Goal: Task Accomplishment & Management: Complete application form

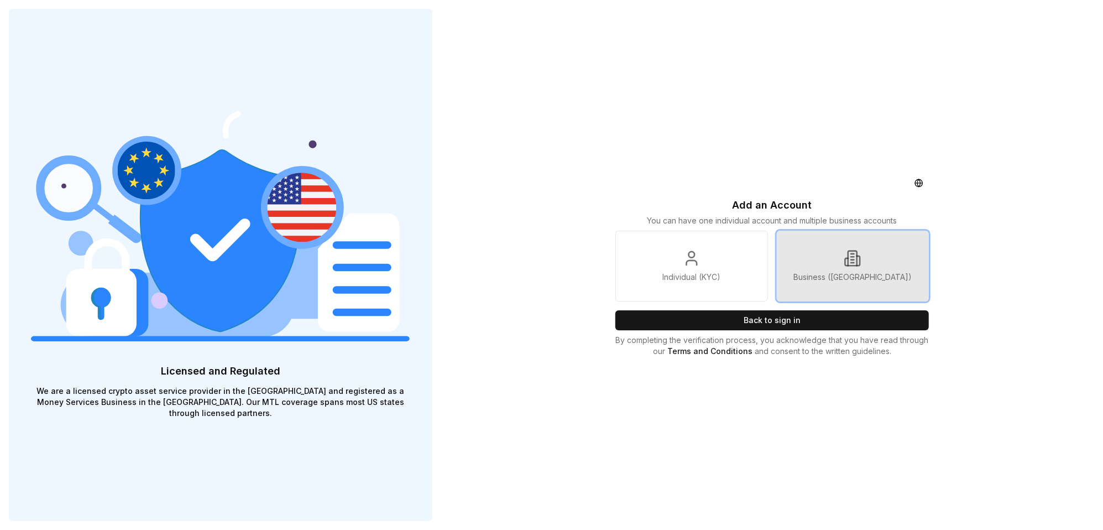
click at [843, 266] on link "Business ([GEOGRAPHIC_DATA])" at bounding box center [853, 266] width 152 height 71
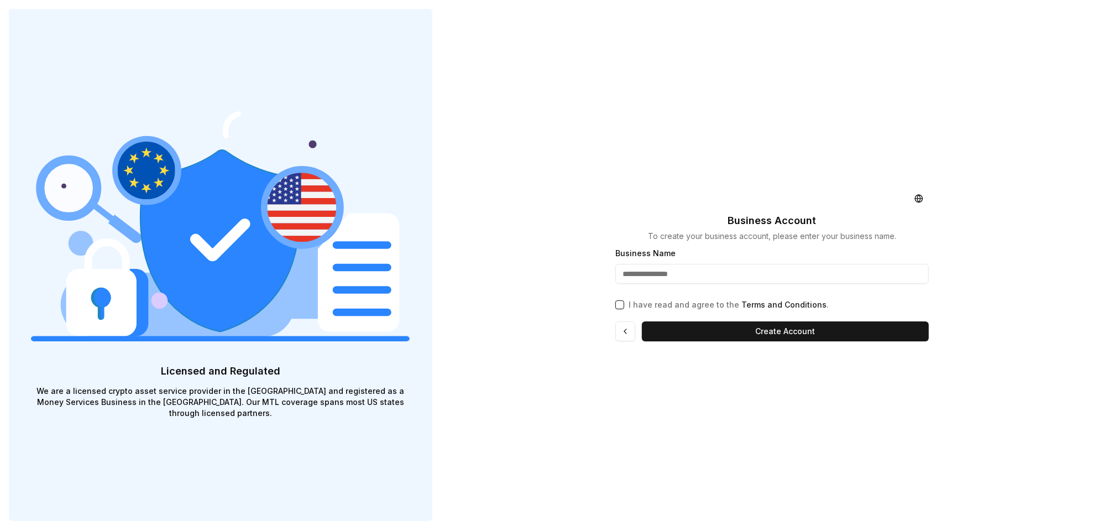
click at [681, 272] on input "Business Name" at bounding box center [771, 274] width 313 height 20
type input "**********"
click at [666, 303] on p "I have read and agree to the Terms and Conditions ." at bounding box center [729, 304] width 200 height 11
click at [624, 303] on button "I have read and agree to the Terms and Conditions ." at bounding box center [619, 304] width 9 height 9
click at [765, 328] on button "Create Account" at bounding box center [785, 331] width 287 height 20
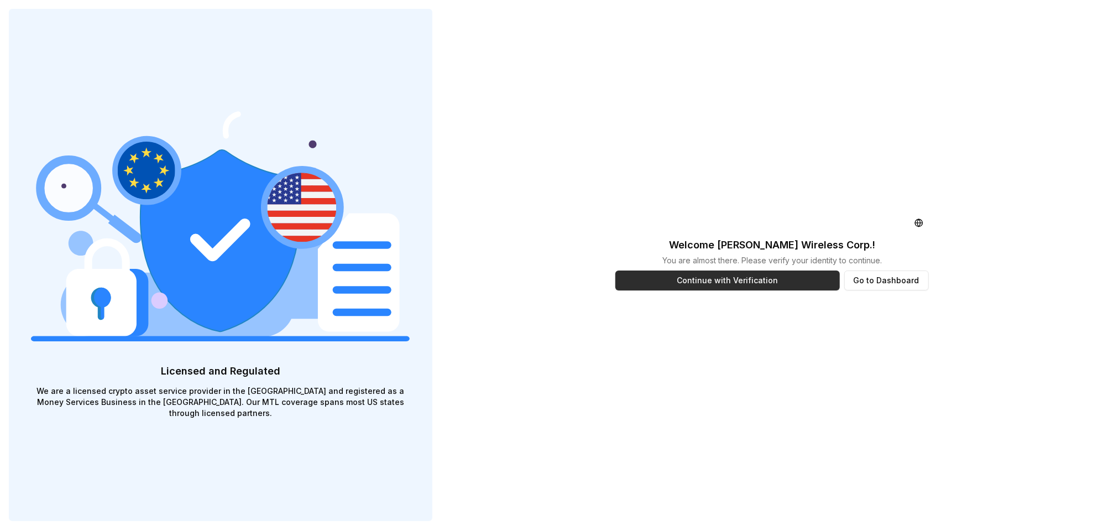
click at [718, 284] on button "Continue with Verification" at bounding box center [727, 280] width 224 height 20
